Goal: Use online tool/utility: Utilize a website feature to perform a specific function

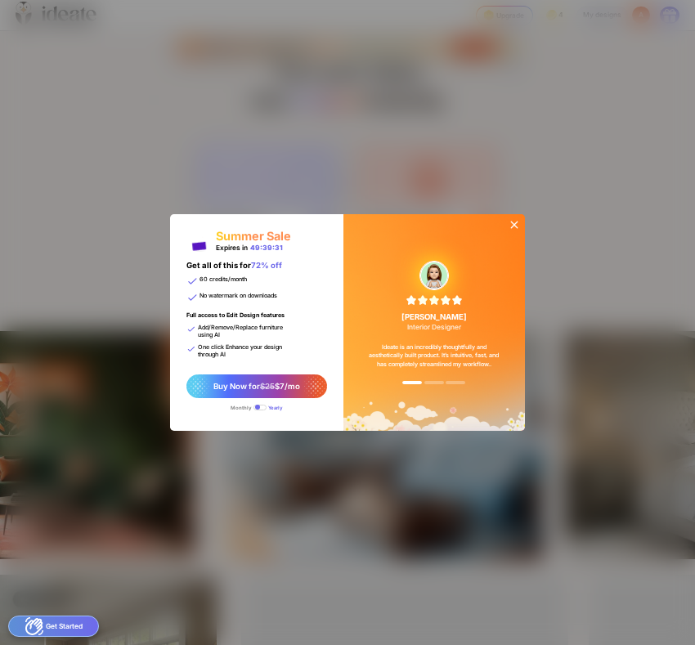
scroll to position [0, 256]
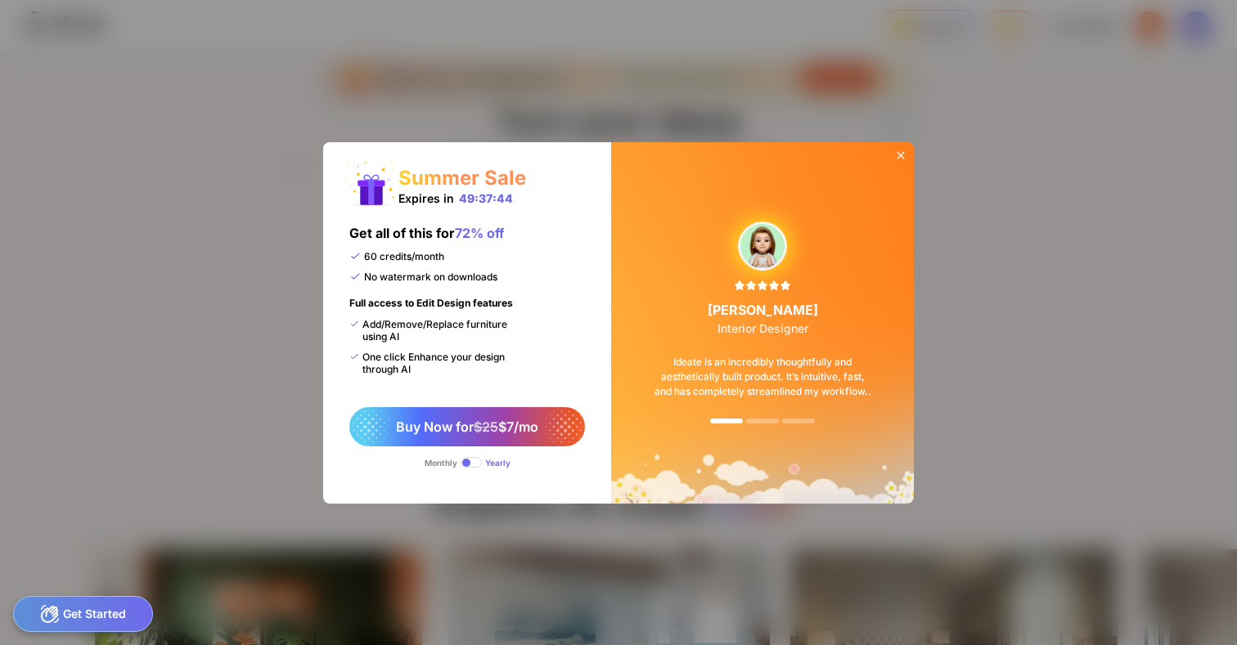
click at [900, 149] on icon at bounding box center [900, 155] width 13 height 13
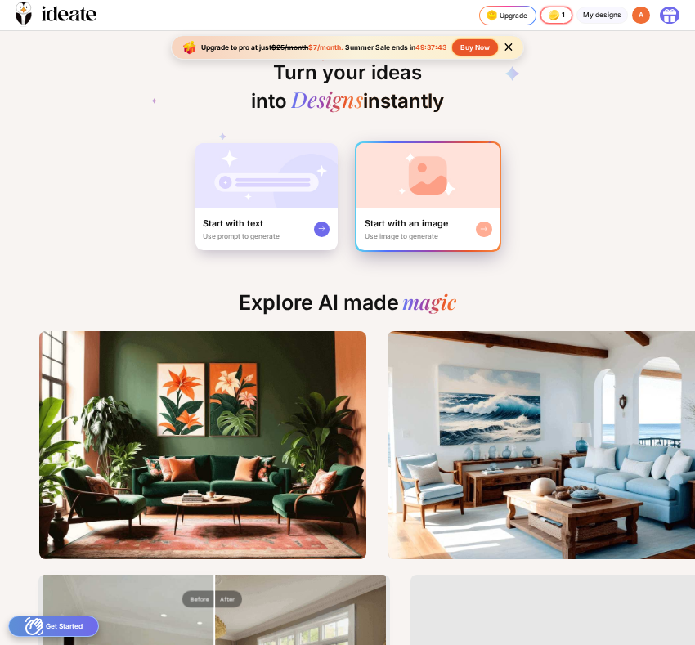
click at [396, 150] on img at bounding box center [428, 175] width 143 height 65
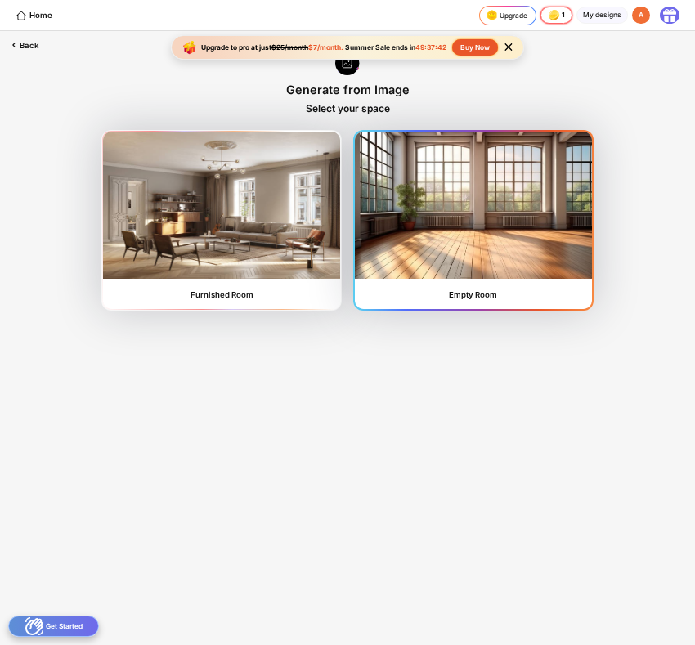
click at [460, 230] on img at bounding box center [473, 205] width 237 height 147
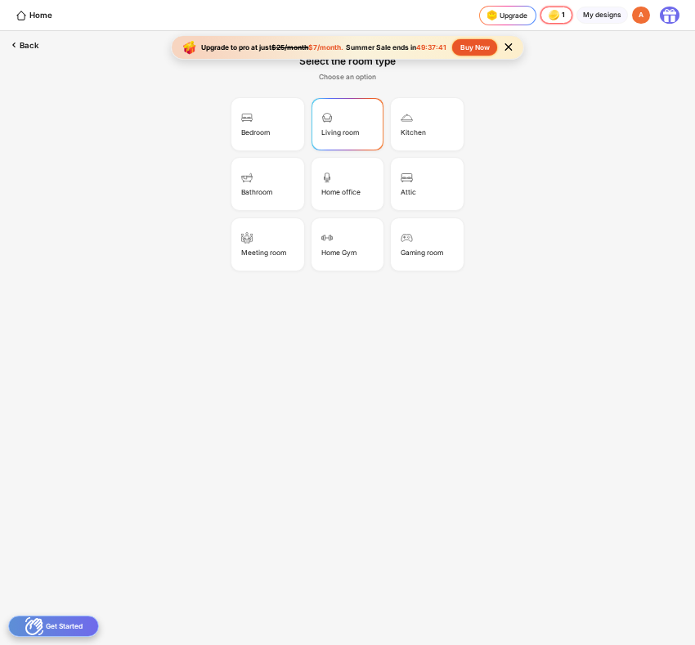
click at [390, 137] on div "Living room" at bounding box center [427, 124] width 74 height 54
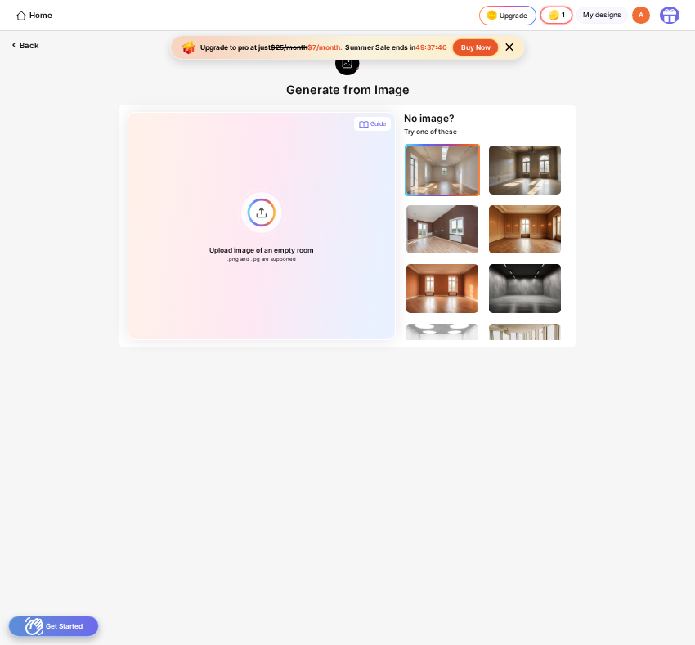
click at [461, 162] on img at bounding box center [443, 170] width 72 height 48
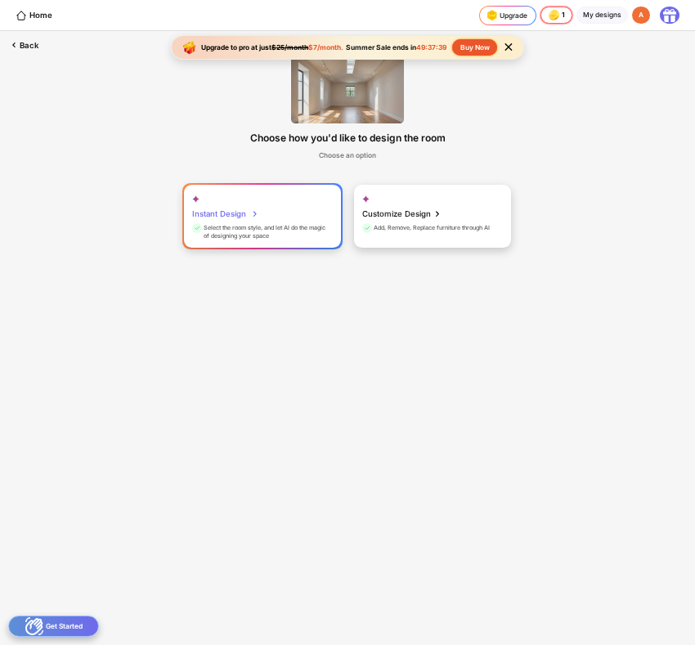
click at [281, 222] on div "Instant Design Select the room style, and let AI do the magic of designing your…" at bounding box center [262, 216] width 157 height 63
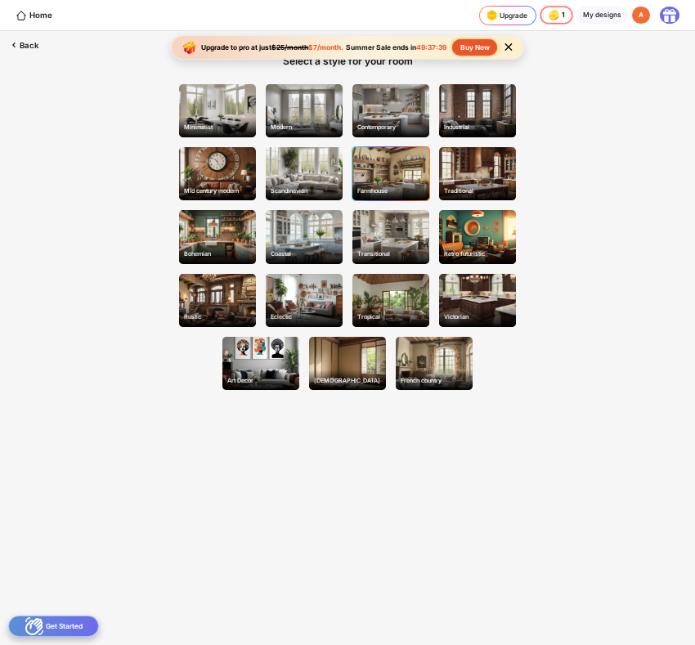
click at [415, 177] on div "Farmhouse" at bounding box center [391, 173] width 77 height 53
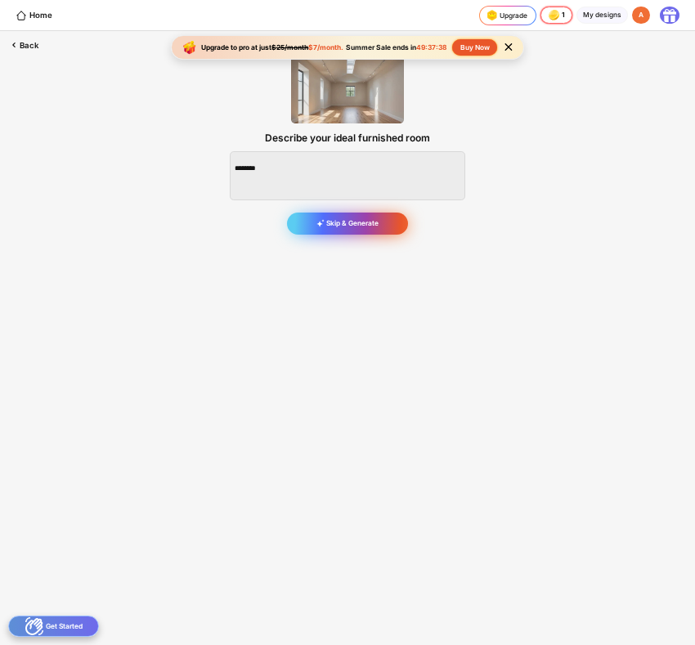
click at [382, 223] on div "Skip & Generate" at bounding box center [348, 224] width 122 height 22
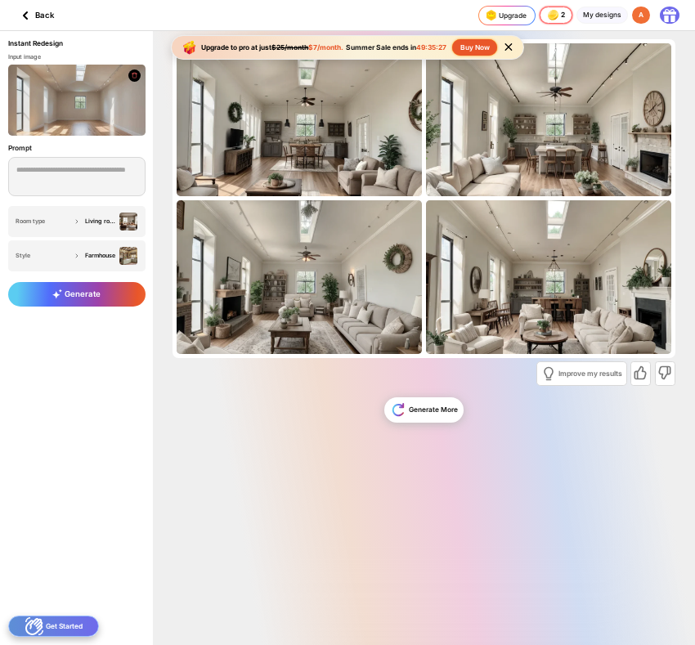
click at [20, 20] on icon at bounding box center [26, 16] width 20 height 20
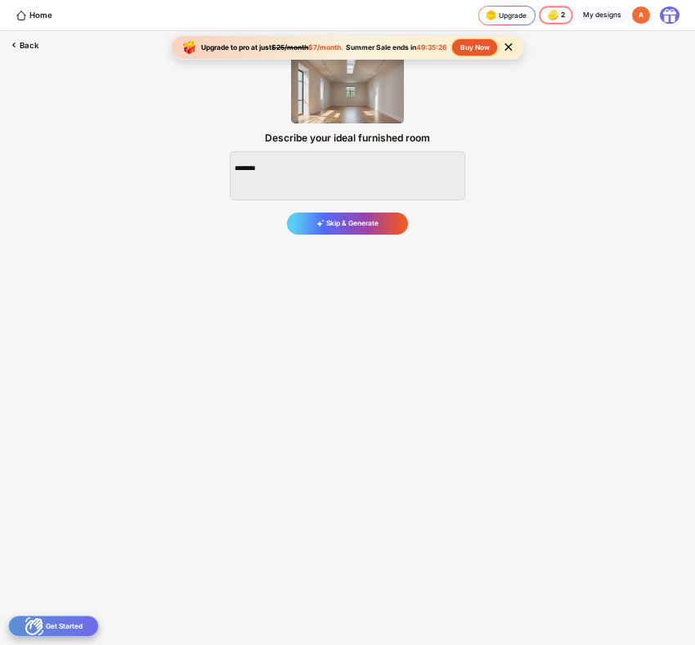
click at [20, 20] on icon at bounding box center [22, 16] width 10 height 10
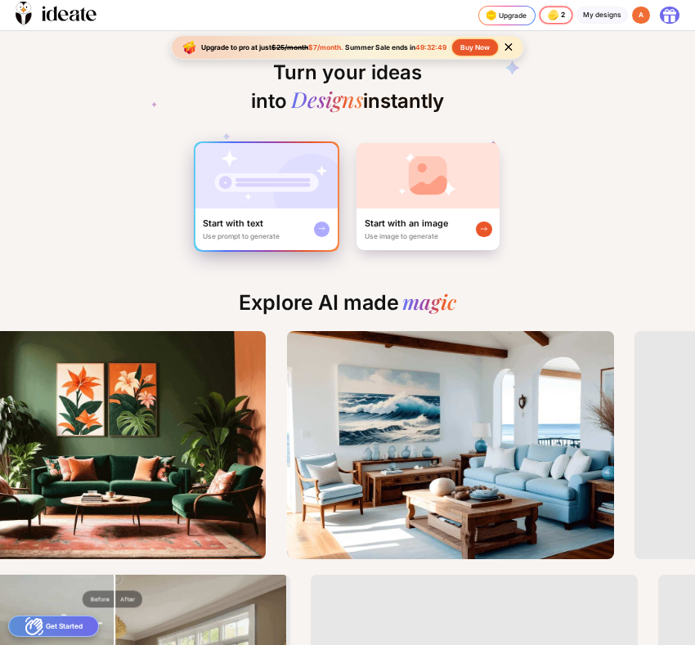
scroll to position [0, 186]
